Goal: Task Accomplishment & Management: Manage account settings

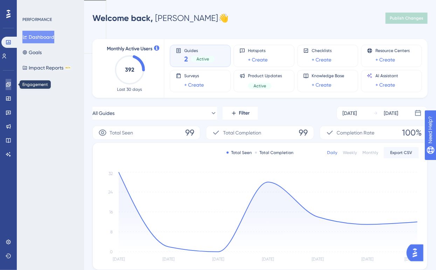
click at [6, 85] on icon at bounding box center [8, 84] width 5 height 5
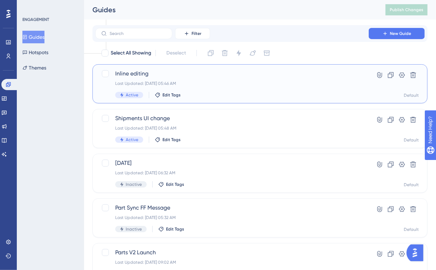
click at [195, 80] on div "Inline editing Last Updated: [DATE] 05:46 AM Active Edit Tags" at bounding box center [231, 84] width 233 height 29
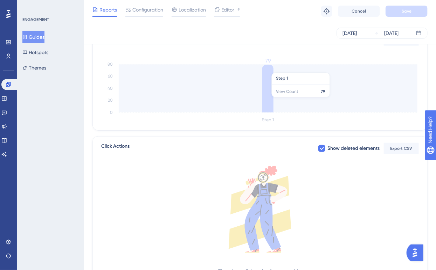
scroll to position [78, 0]
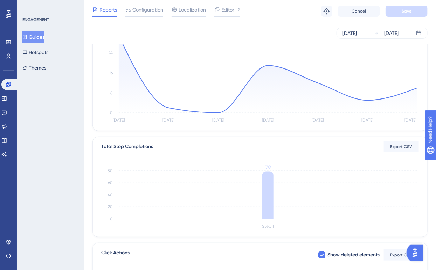
click at [32, 37] on button "Guides" at bounding box center [33, 37] width 22 height 13
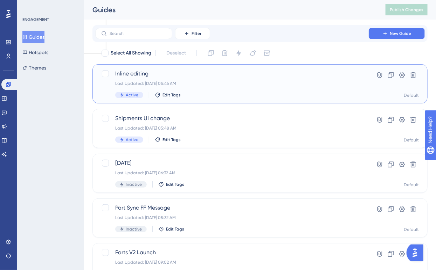
click at [210, 73] on span "Inline editing" at bounding box center [231, 74] width 233 height 8
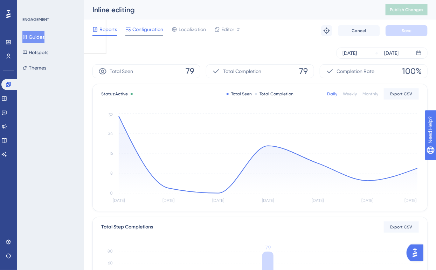
click at [143, 26] on span "Configuration" at bounding box center [147, 29] width 31 height 8
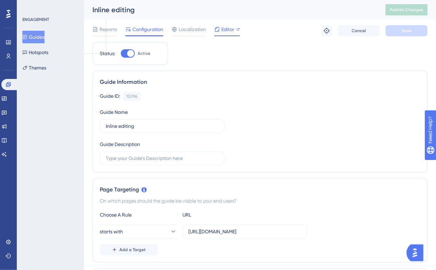
click at [232, 31] on span "Editor" at bounding box center [227, 29] width 13 height 8
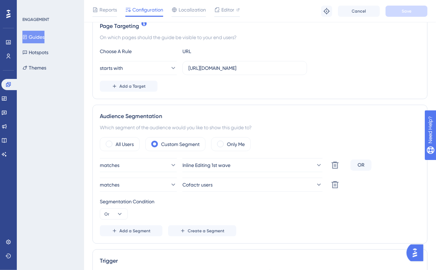
scroll to position [168, 0]
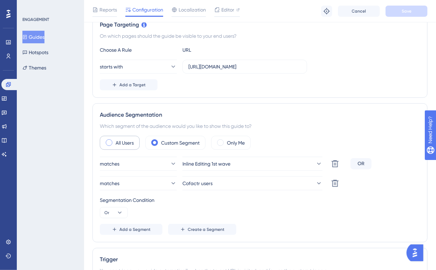
click at [112, 141] on div "All Users" at bounding box center [120, 143] width 40 height 14
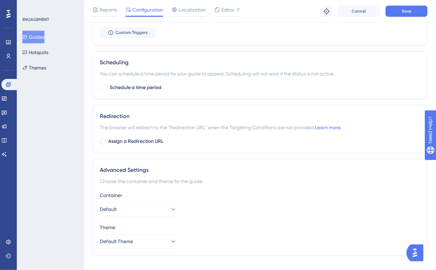
scroll to position [499, 0]
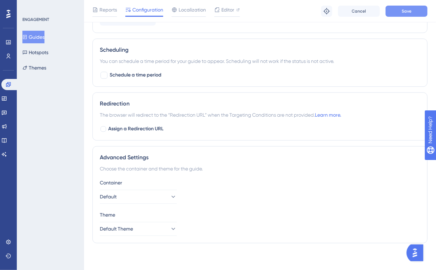
click at [410, 7] on button "Save" at bounding box center [406, 11] width 42 height 11
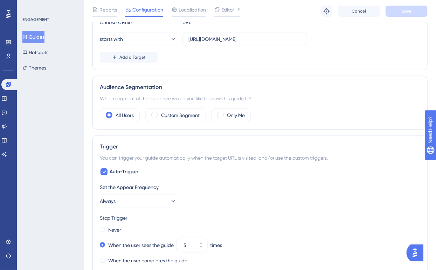
scroll to position [4, 0]
